Goal: Information Seeking & Learning: Learn about a topic

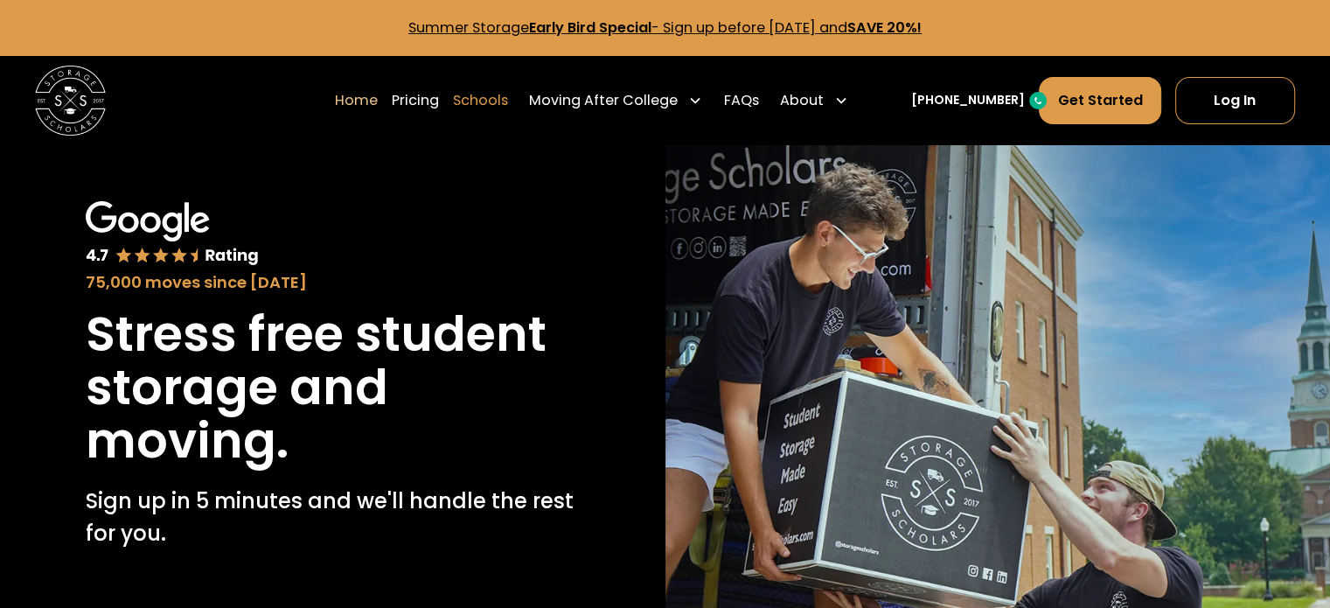
click at [506, 94] on link "Schools" at bounding box center [480, 100] width 55 height 49
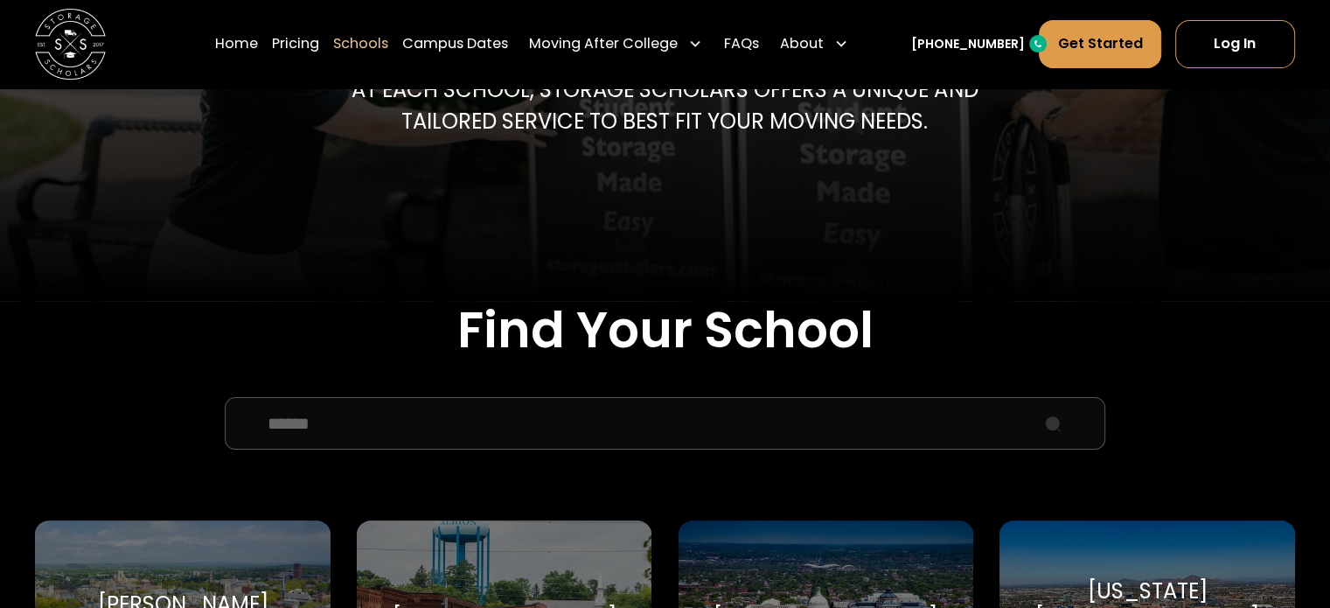
scroll to position [525, 0]
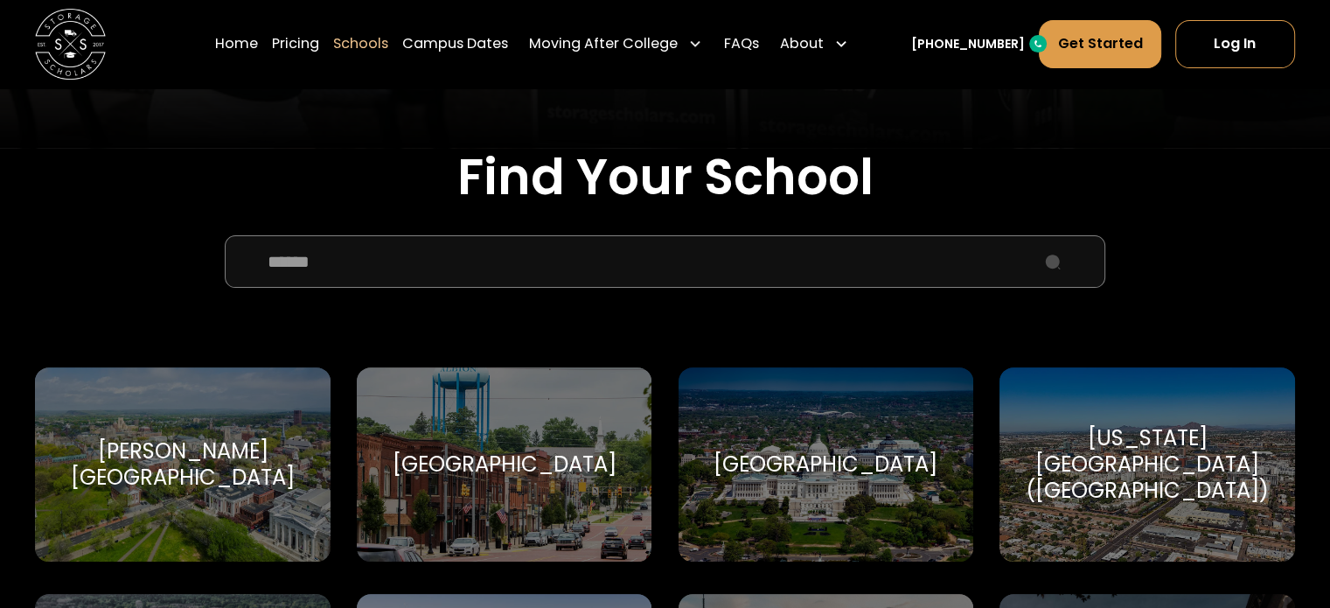
click at [597, 286] on input "School Select Form" at bounding box center [665, 261] width 881 height 52
click at [578, 255] on input "School Select Form" at bounding box center [665, 261] width 881 height 52
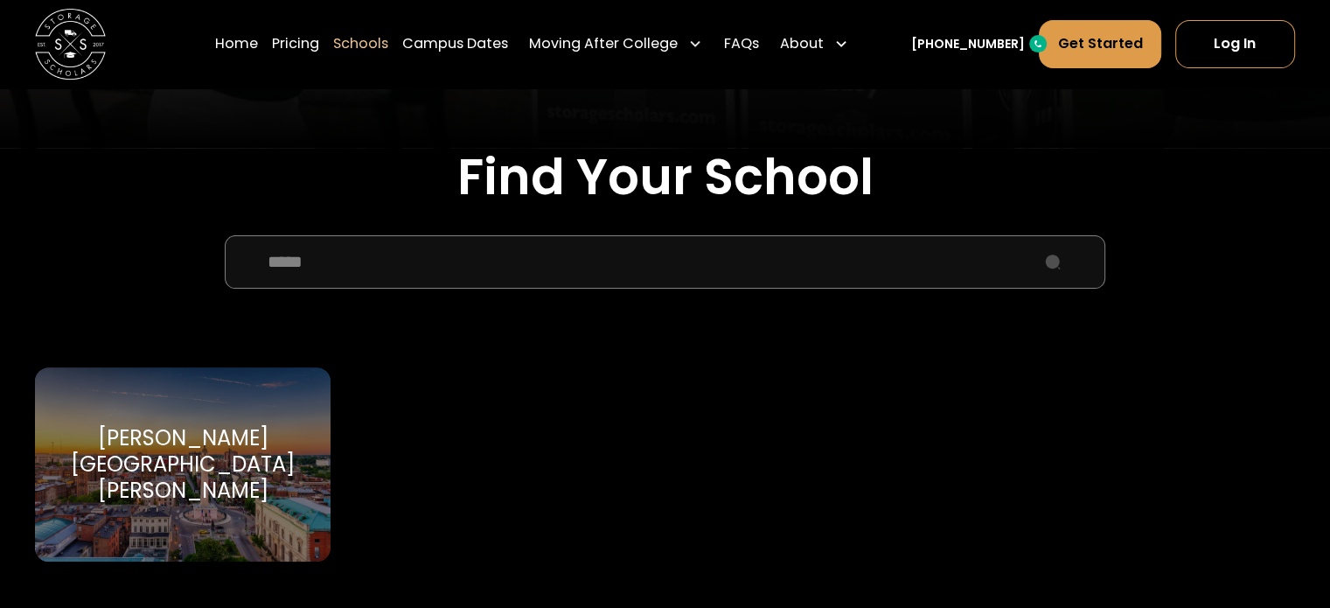
type input "*****"
click at [224, 491] on div "Johns Hopkins University" at bounding box center [182, 465] width 253 height 80
click at [213, 493] on div "Johns Hopkins University Johns Hopkins University" at bounding box center [182, 464] width 295 height 194
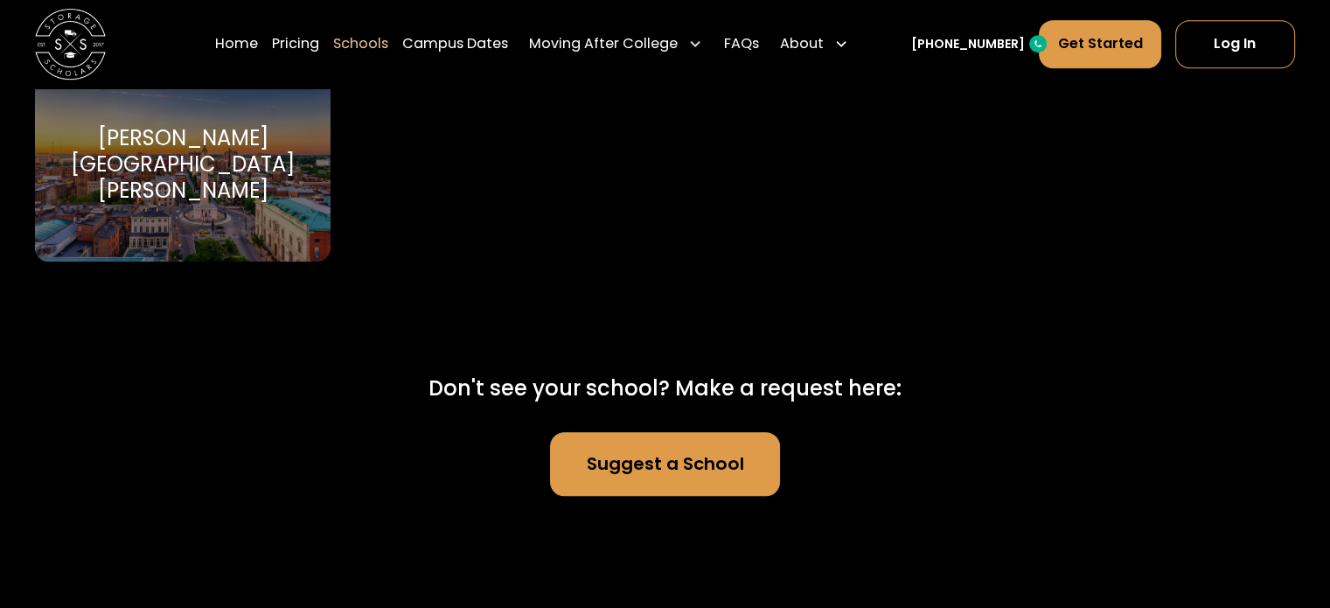
scroll to position [875, 0]
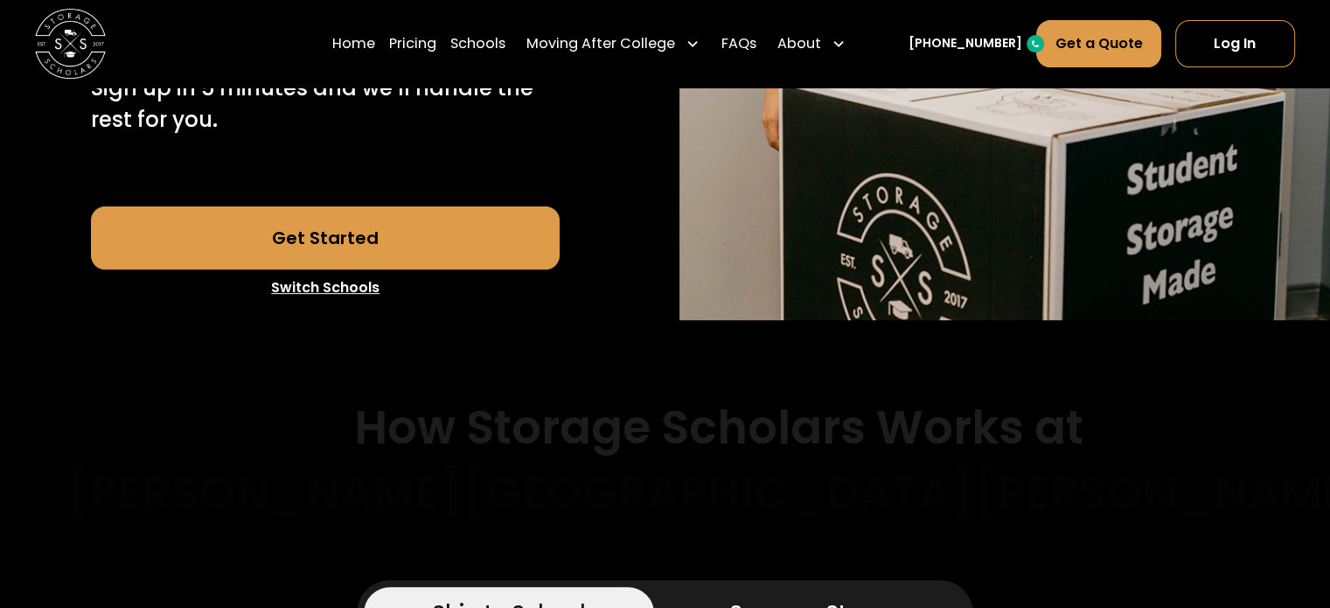
scroll to position [787, 0]
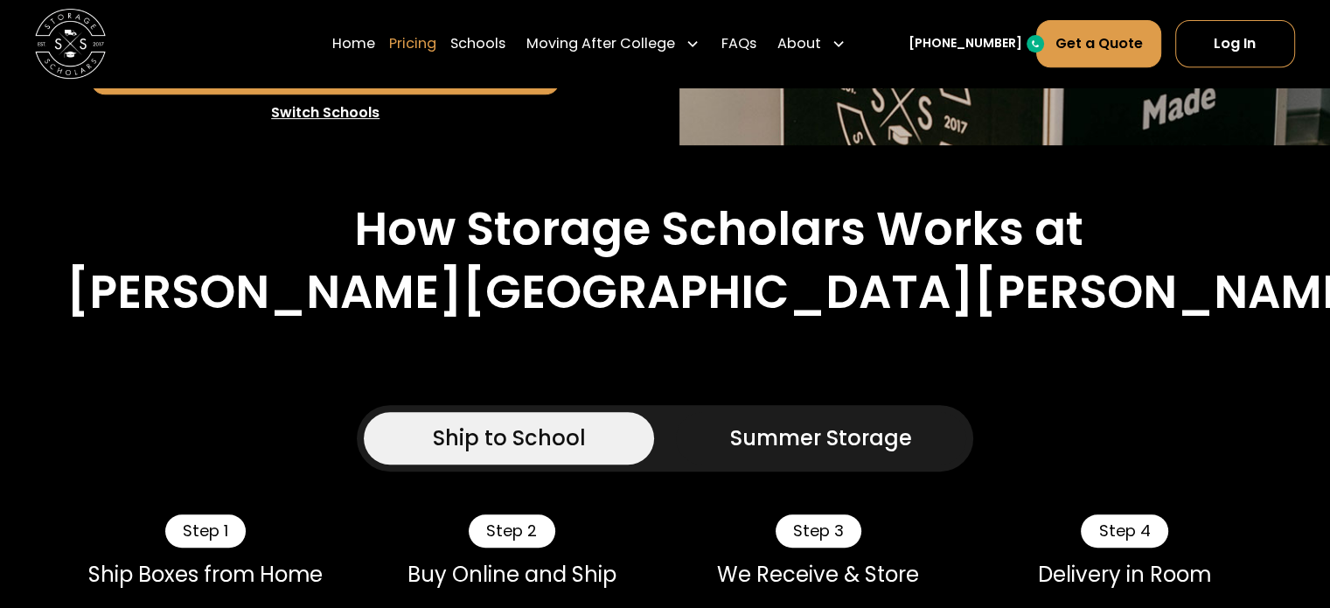
click at [436, 40] on link "Pricing" at bounding box center [412, 43] width 47 height 49
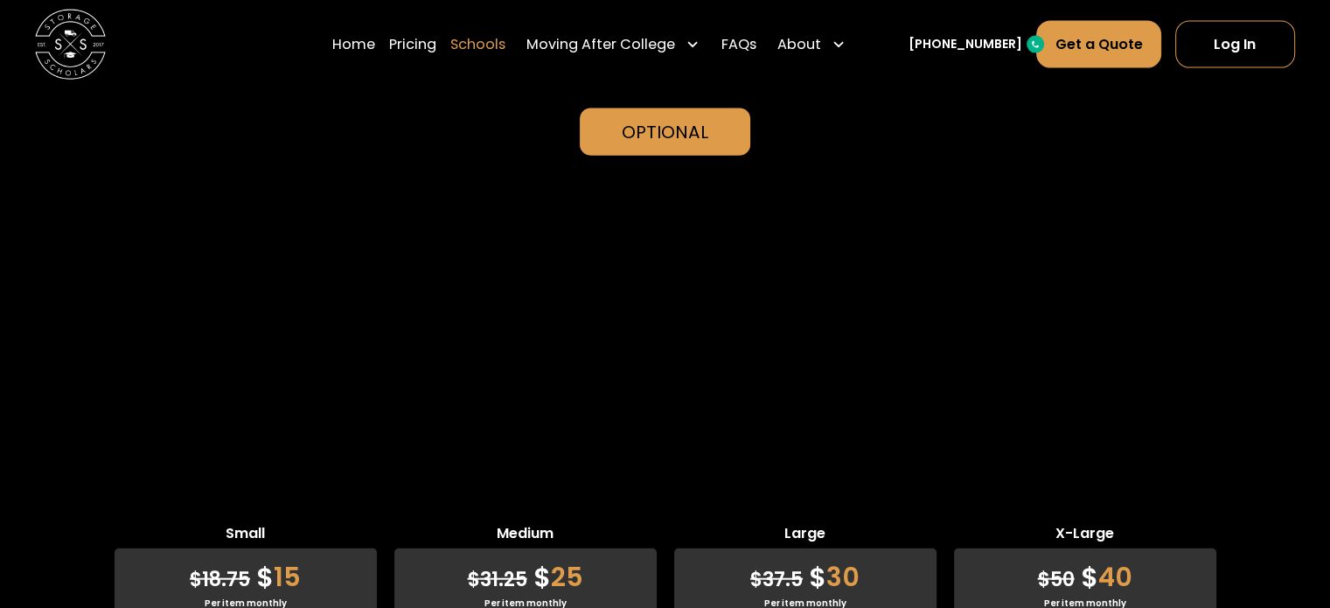
scroll to position [4028, 0]
